Goal: Task Accomplishment & Management: Use online tool/utility

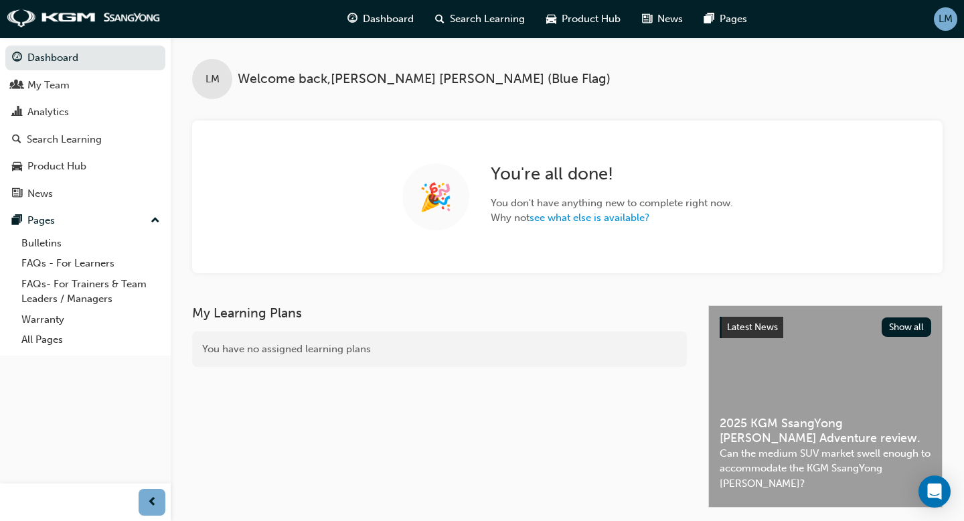
click at [941, 17] on span "LM" at bounding box center [946, 18] width 14 height 15
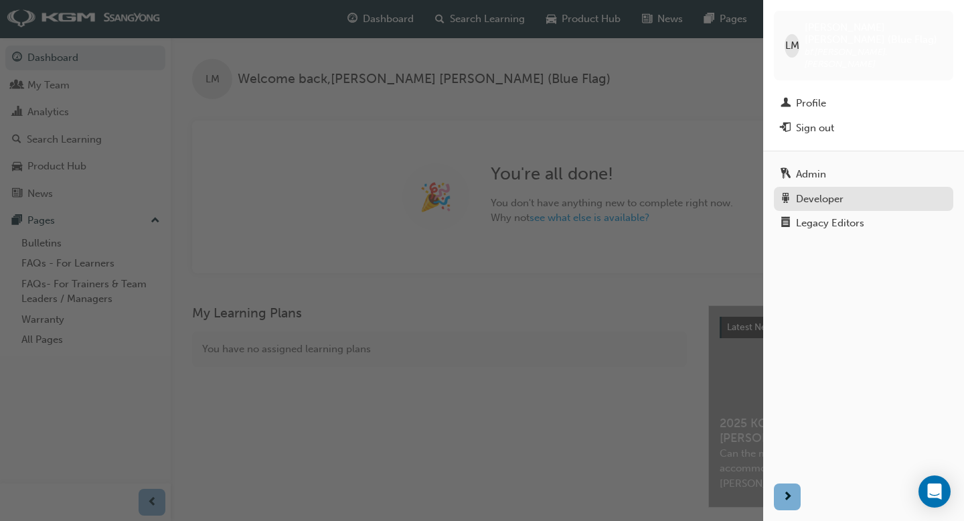
click at [835, 192] on div "Developer" at bounding box center [820, 199] width 48 height 15
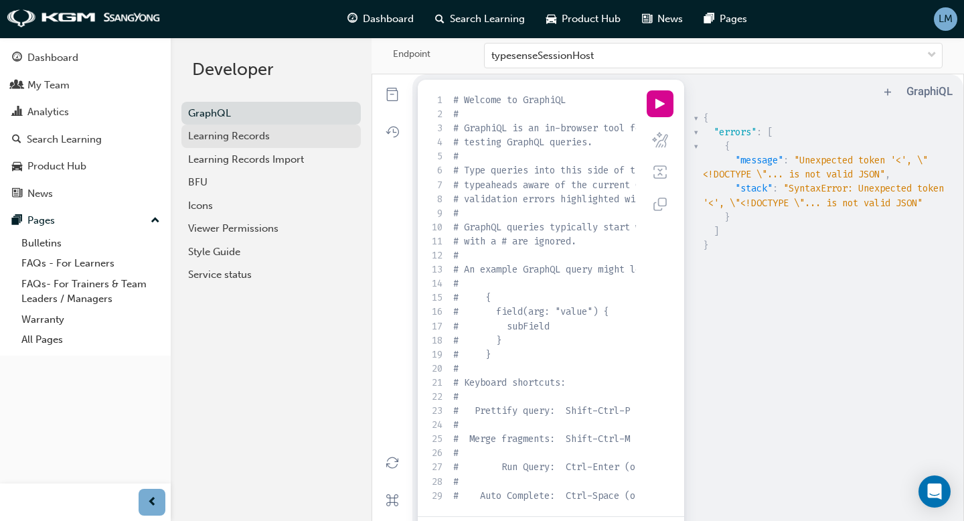
click at [250, 141] on div "Learning Records" at bounding box center [271, 136] width 166 height 15
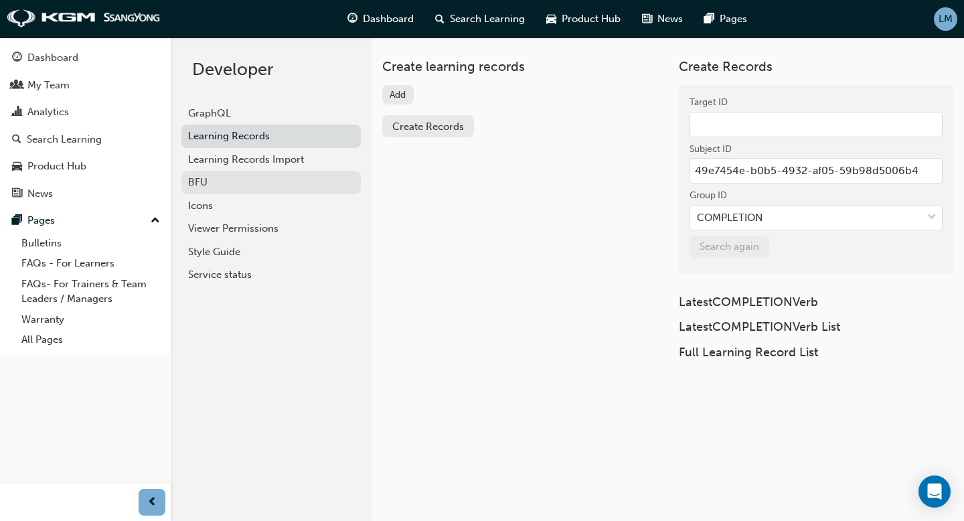
click at [241, 182] on div "BFU" at bounding box center [271, 182] width 166 height 15
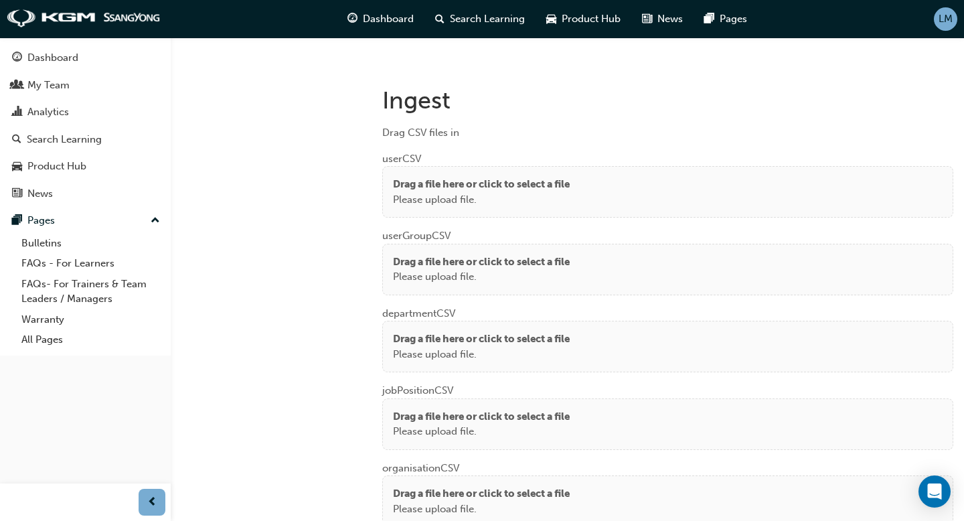
scroll to position [966, 0]
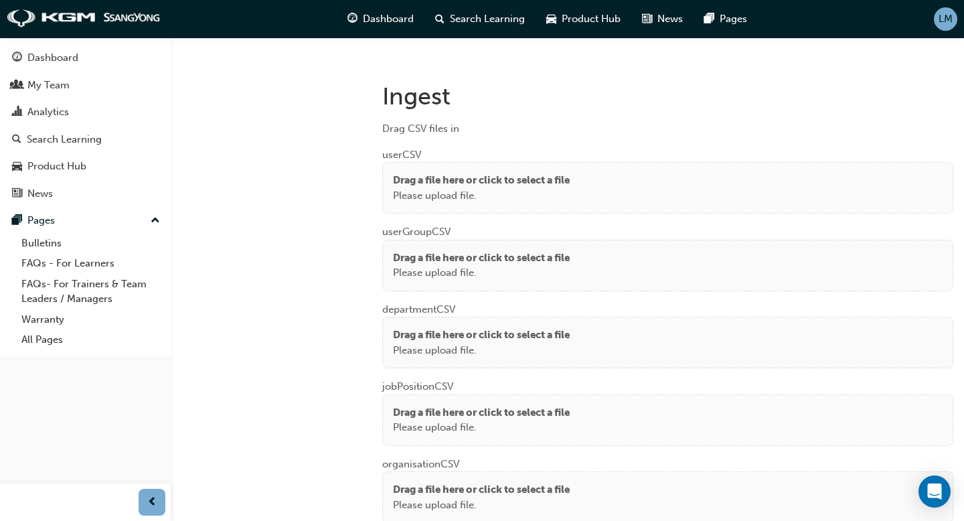
click at [551, 173] on p "Drag a file here or click to select a file" at bounding box center [481, 180] width 177 height 15
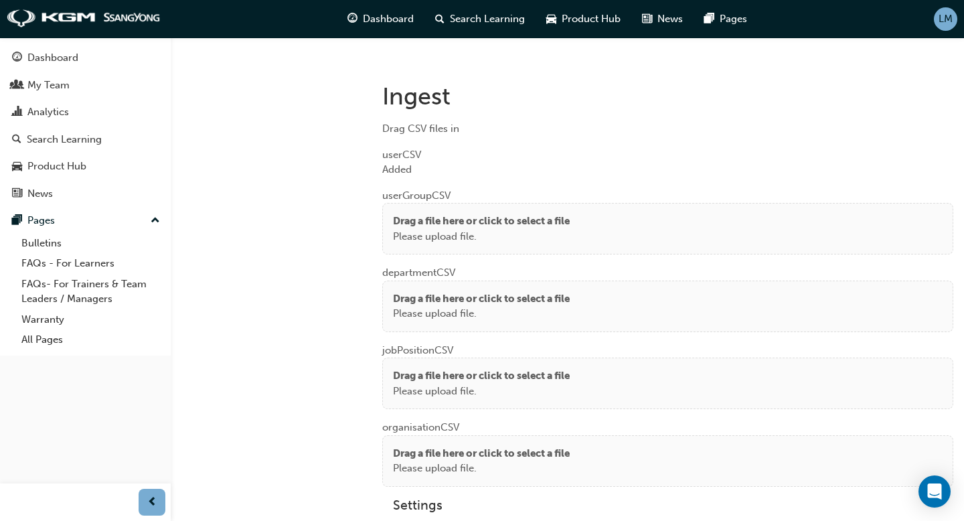
click at [543, 229] on p "Please upload file." at bounding box center [481, 236] width 177 height 15
click at [500, 204] on div "Drag a file here or click to select a file Please upload file." at bounding box center [667, 229] width 571 height 52
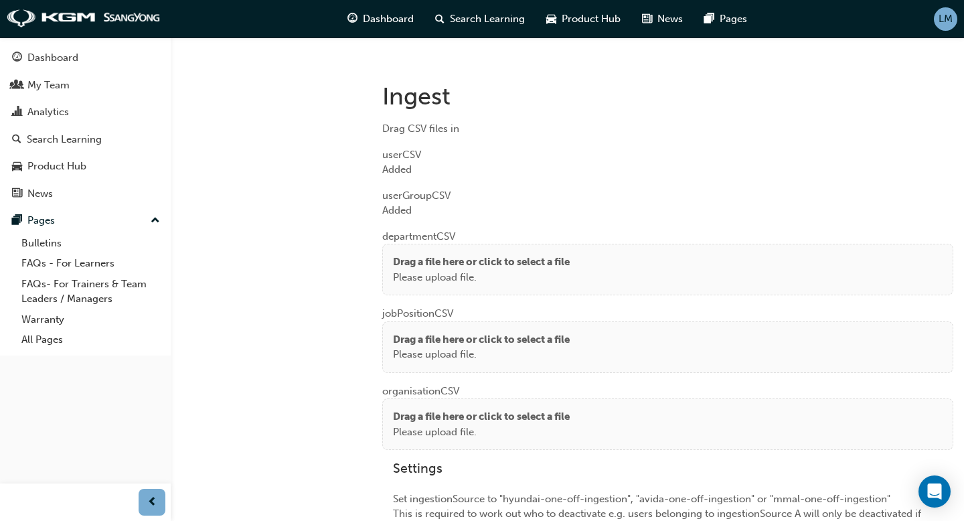
click at [516, 270] on p "Please upload file." at bounding box center [481, 277] width 177 height 15
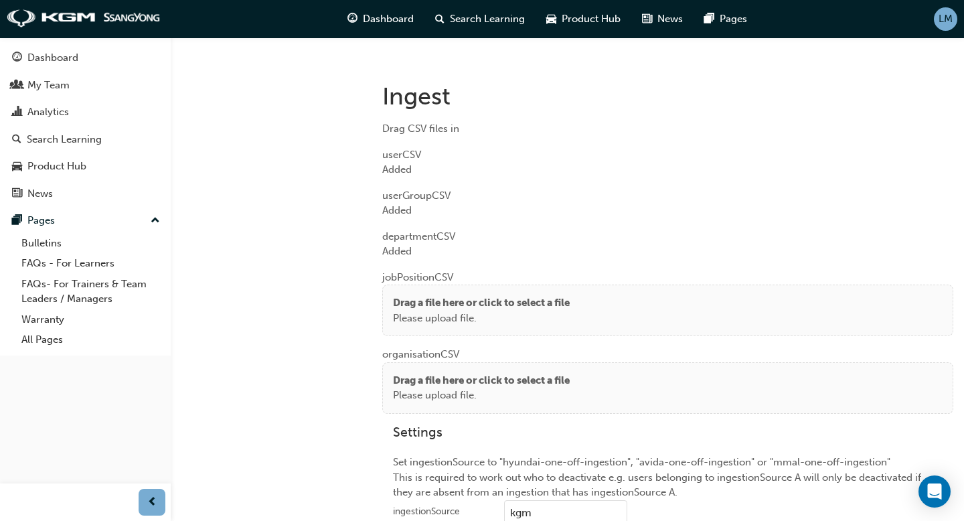
click at [538, 304] on p "Drag a file here or click to select a file" at bounding box center [481, 302] width 177 height 15
click at [545, 316] on p "Please upload file." at bounding box center [481, 318] width 177 height 15
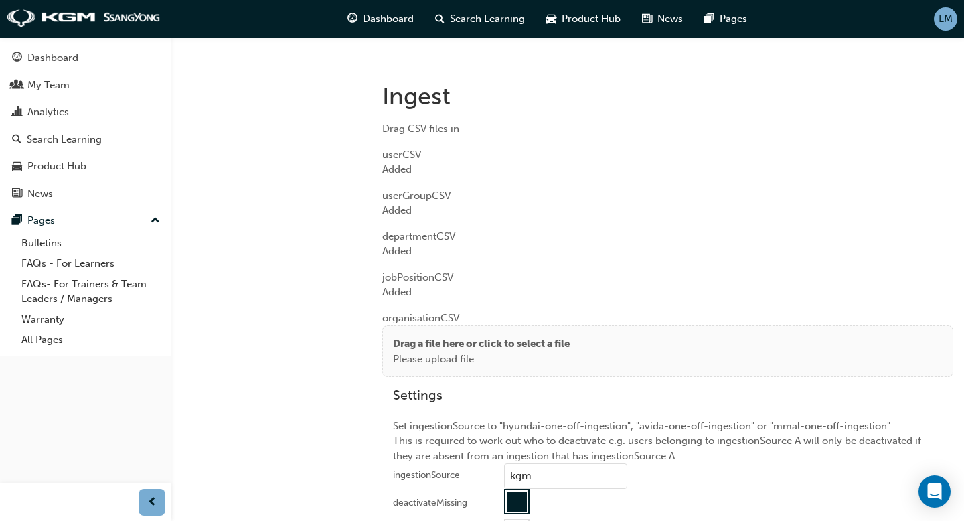
click at [534, 352] on p "Please upload file." at bounding box center [481, 359] width 177 height 15
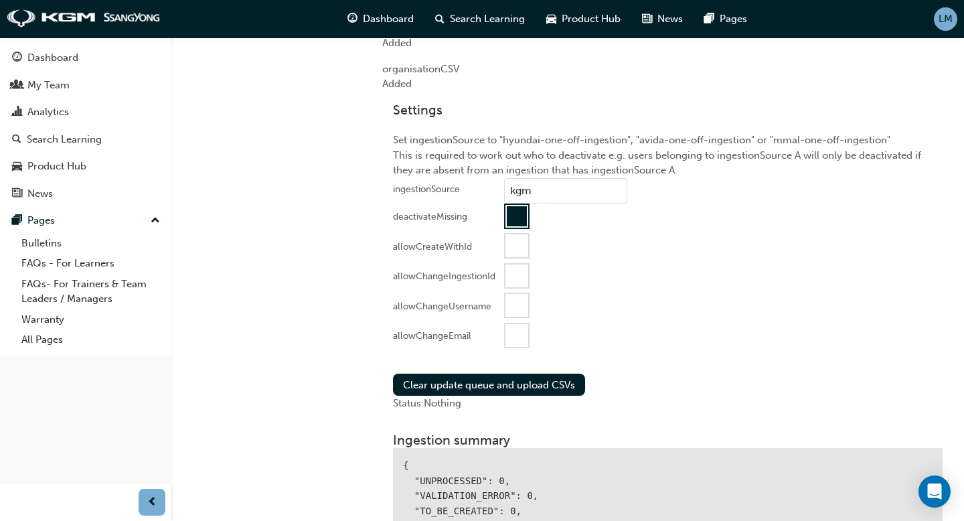
scroll to position [1221, 0]
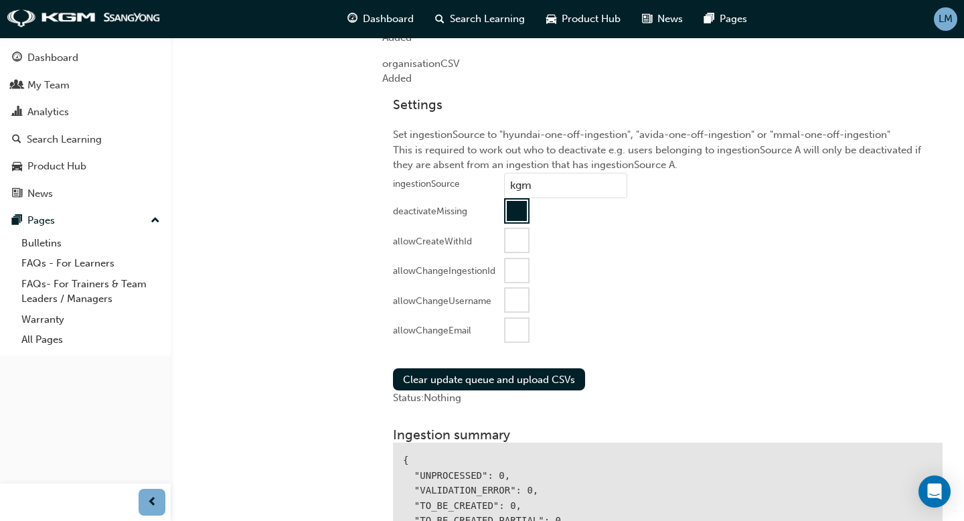
click at [523, 326] on div at bounding box center [517, 330] width 23 height 23
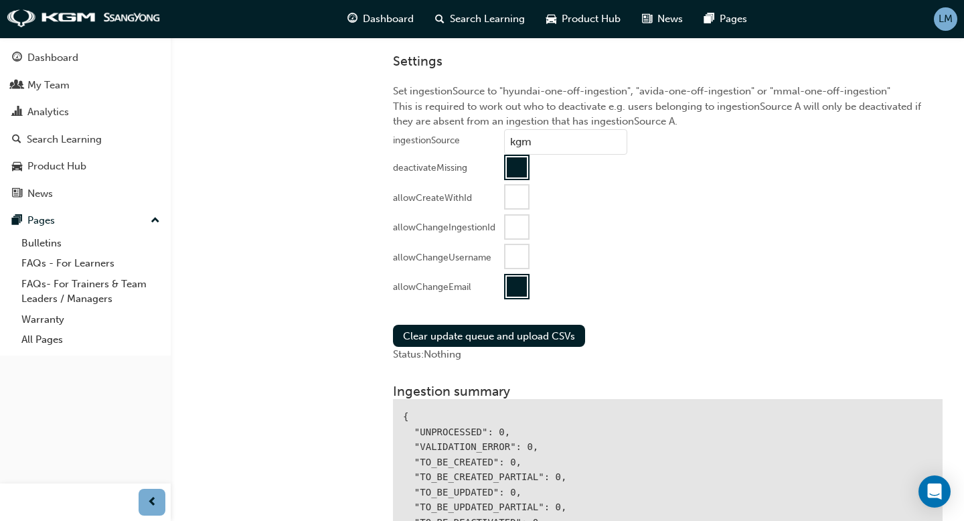
scroll to position [1265, 0]
click at [474, 329] on button "Clear update queue and upload CSVs" at bounding box center [489, 335] width 192 height 22
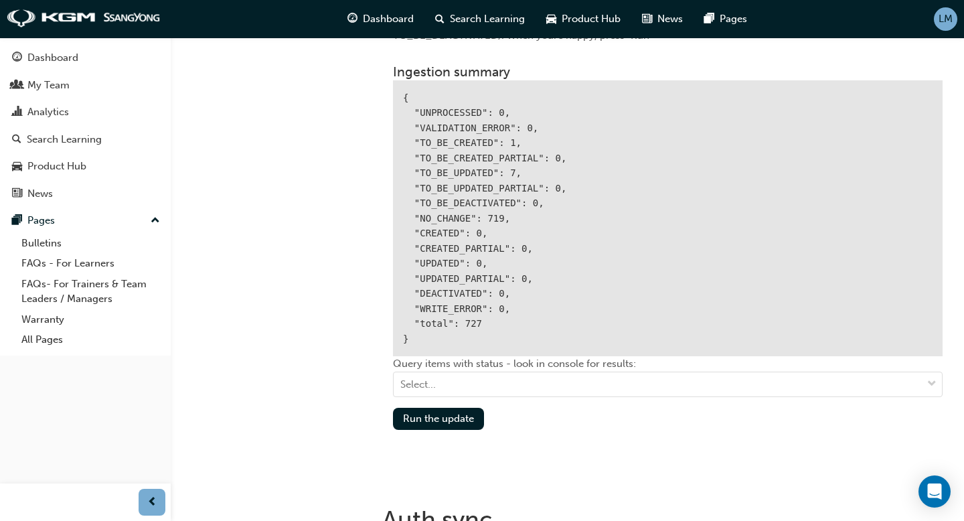
scroll to position [1636, 0]
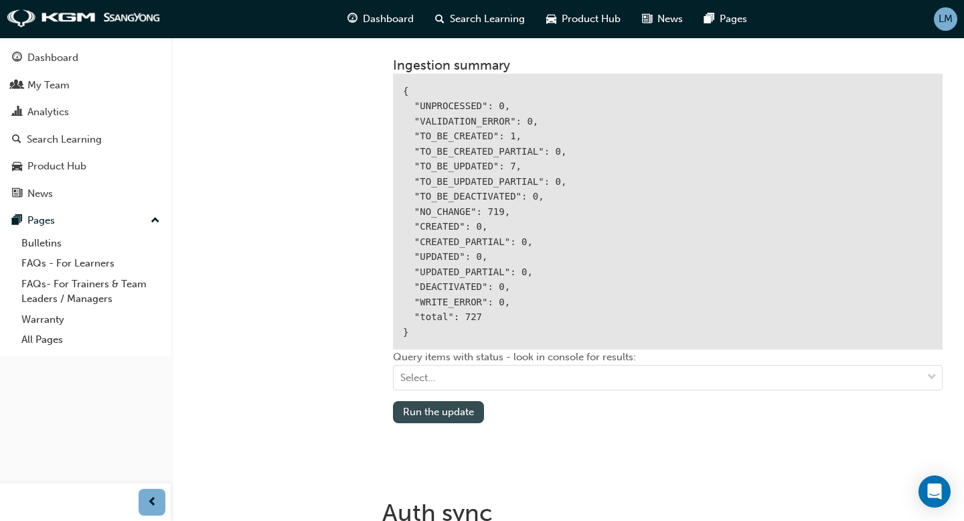
click at [437, 411] on button "Run the update" at bounding box center [438, 412] width 91 height 22
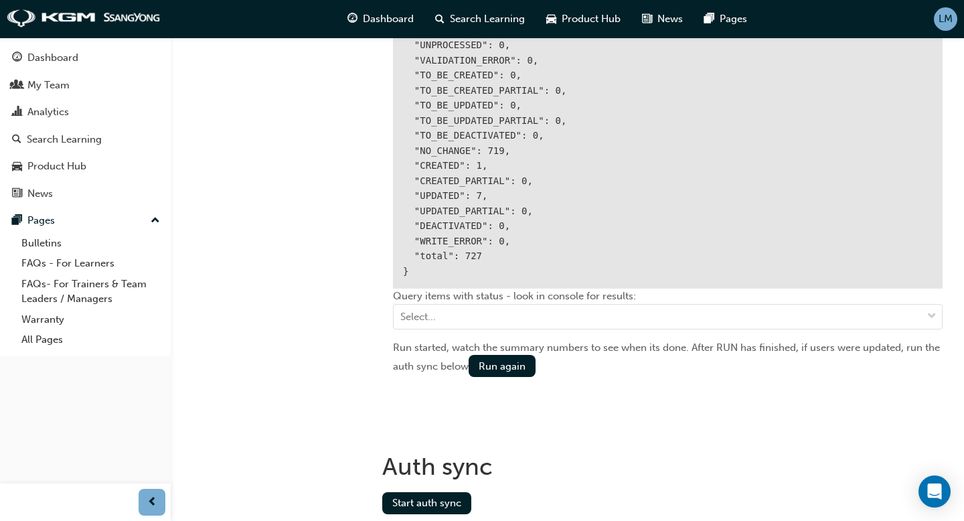
scroll to position [1699, 0]
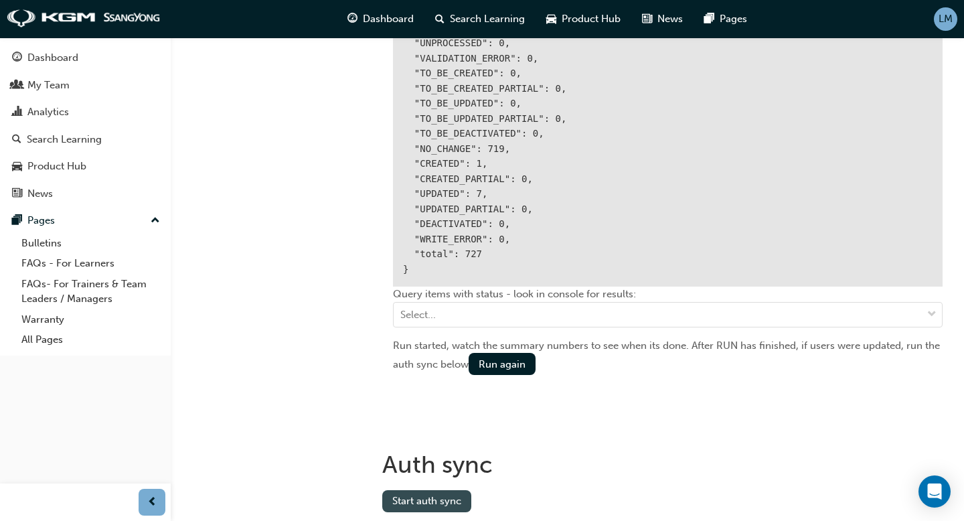
click at [422, 492] on button "Start auth sync" at bounding box center [426, 501] width 89 height 22
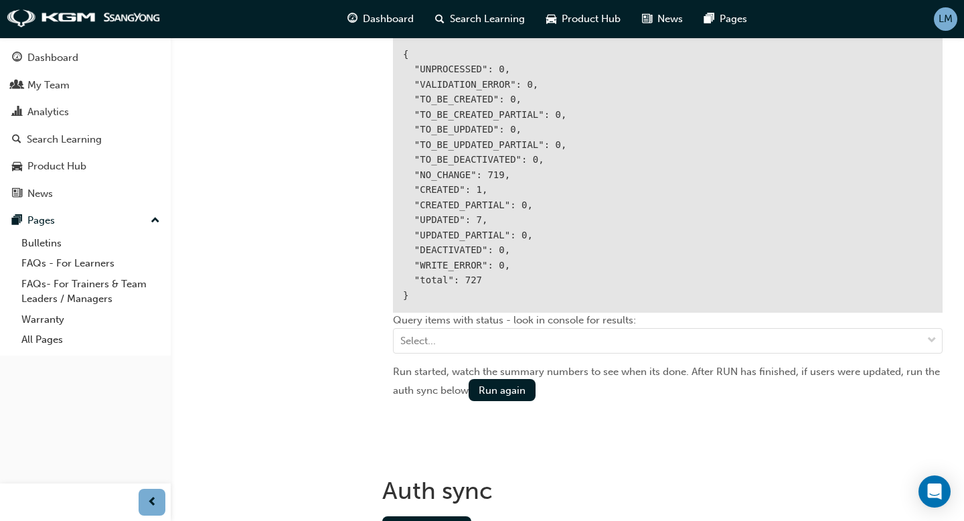
scroll to position [1755, 0]
